Goal: Information Seeking & Learning: Find specific fact

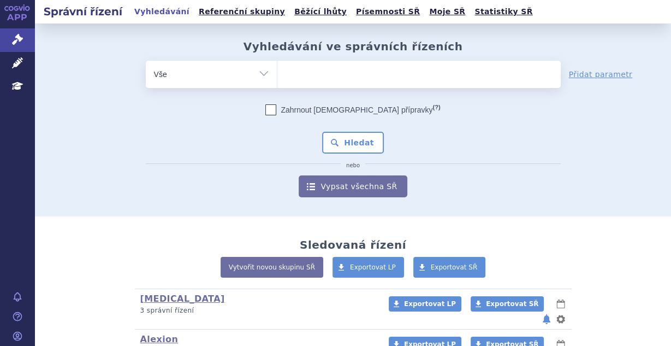
click at [324, 79] on ul at bounding box center [420, 72] width 284 height 23
click at [278, 79] on select at bounding box center [277, 73] width 1 height 27
click at [322, 70] on ul at bounding box center [420, 72] width 284 height 23
click at [278, 70] on select at bounding box center [277, 73] width 1 height 27
click at [341, 69] on ul at bounding box center [420, 72] width 284 height 23
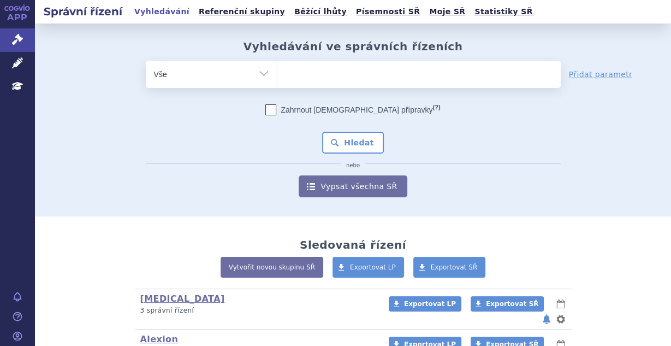
click at [278, 69] on select at bounding box center [277, 73] width 1 height 27
type input "ta"
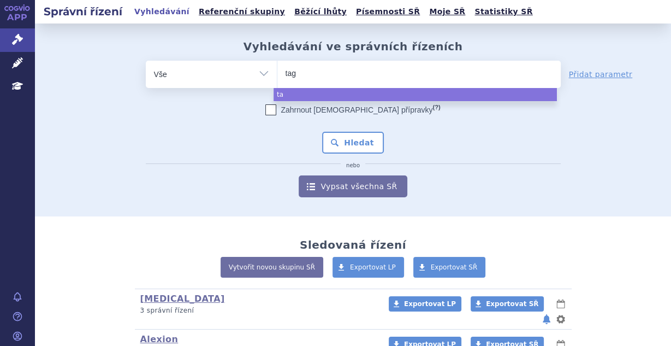
type input "tagr"
type input "tagri"
type input "tagriss"
type input "[MEDICAL_DATA]"
select select "[MEDICAL_DATA]"
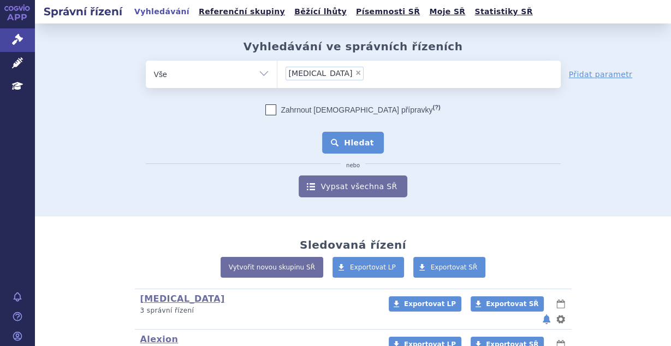
click at [355, 138] on button "Hledat" at bounding box center [353, 143] width 62 height 22
